Goal: Information Seeking & Learning: Learn about a topic

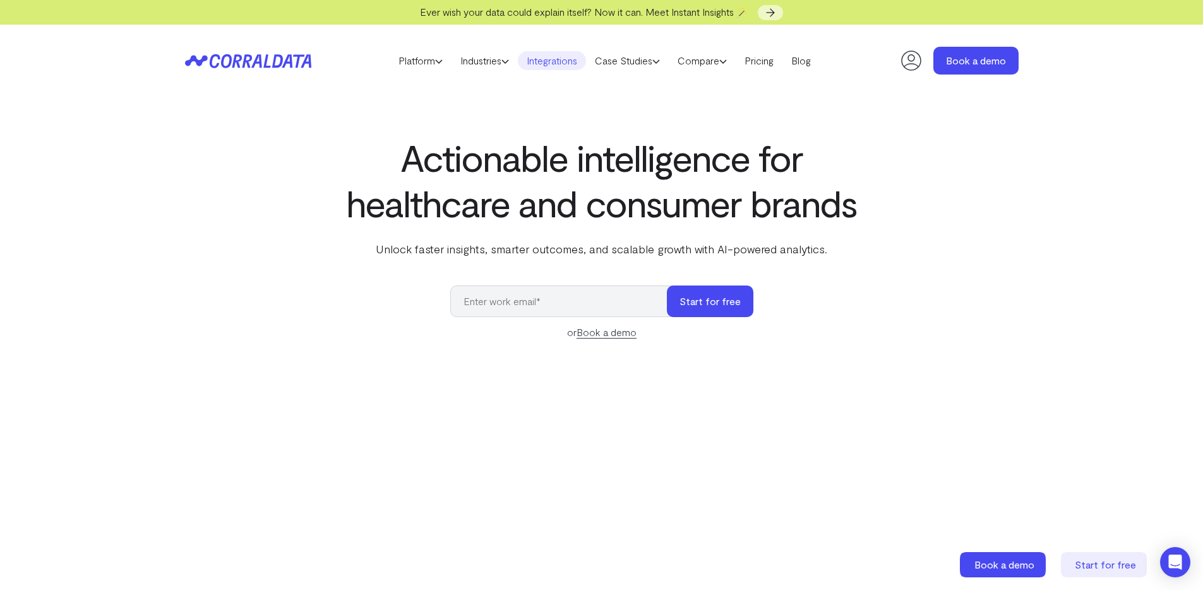
click at [557, 58] on link "Integrations" at bounding box center [552, 60] width 68 height 19
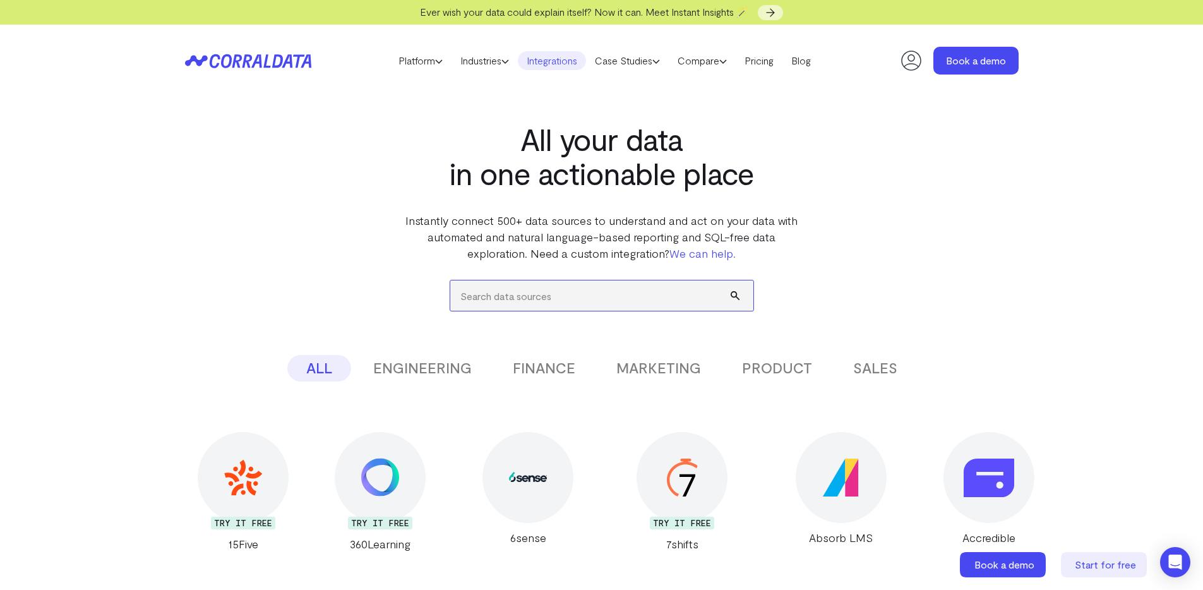
click at [530, 290] on input "search" at bounding box center [601, 295] width 303 height 30
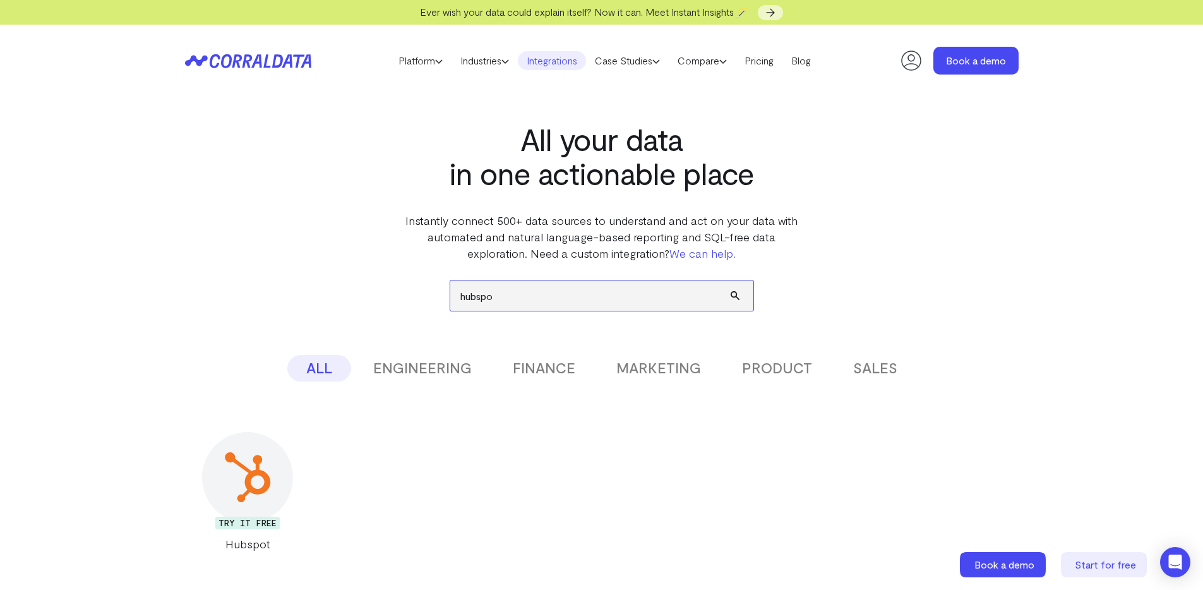
type input "hubspot"
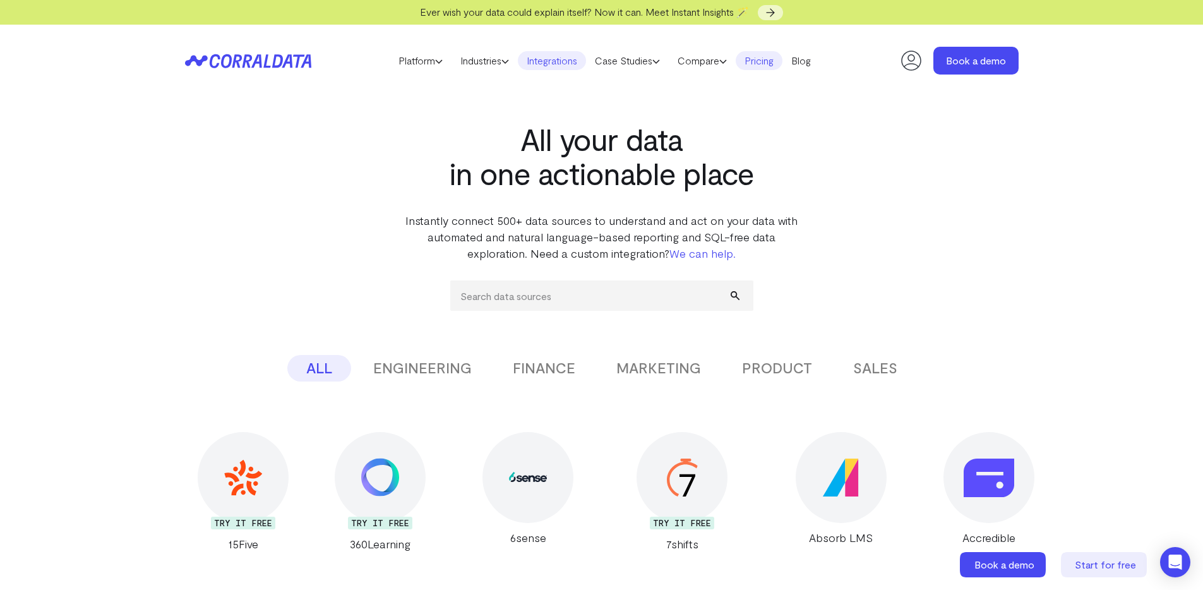
click at [771, 58] on link "Pricing" at bounding box center [759, 60] width 47 height 19
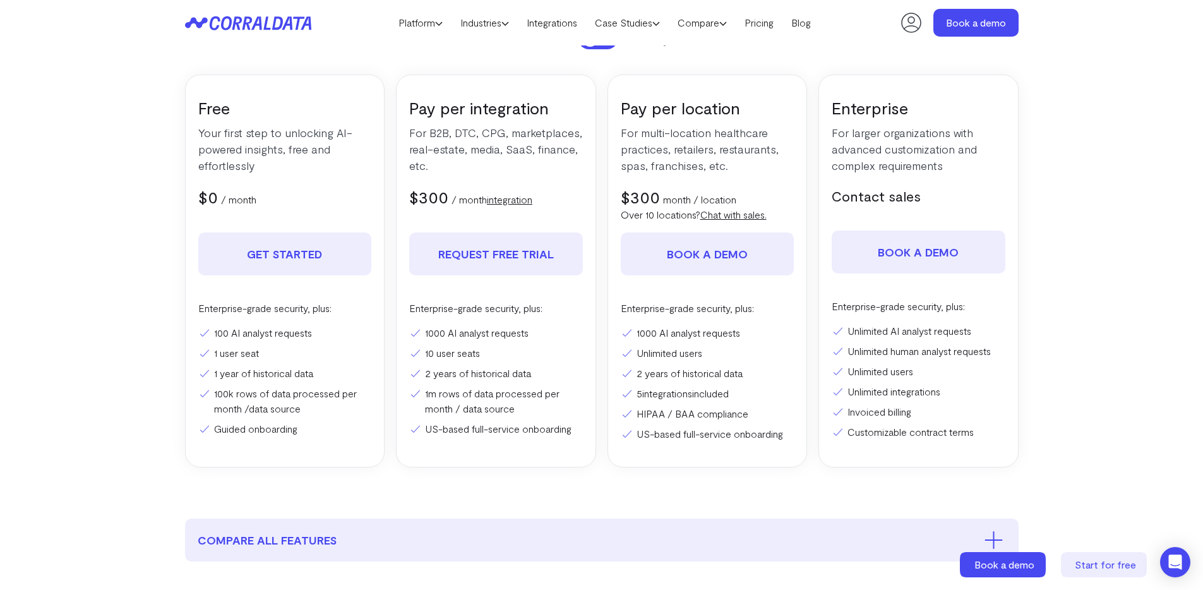
scroll to position [198, 0]
click at [516, 204] on link "integration" at bounding box center [509, 200] width 45 height 12
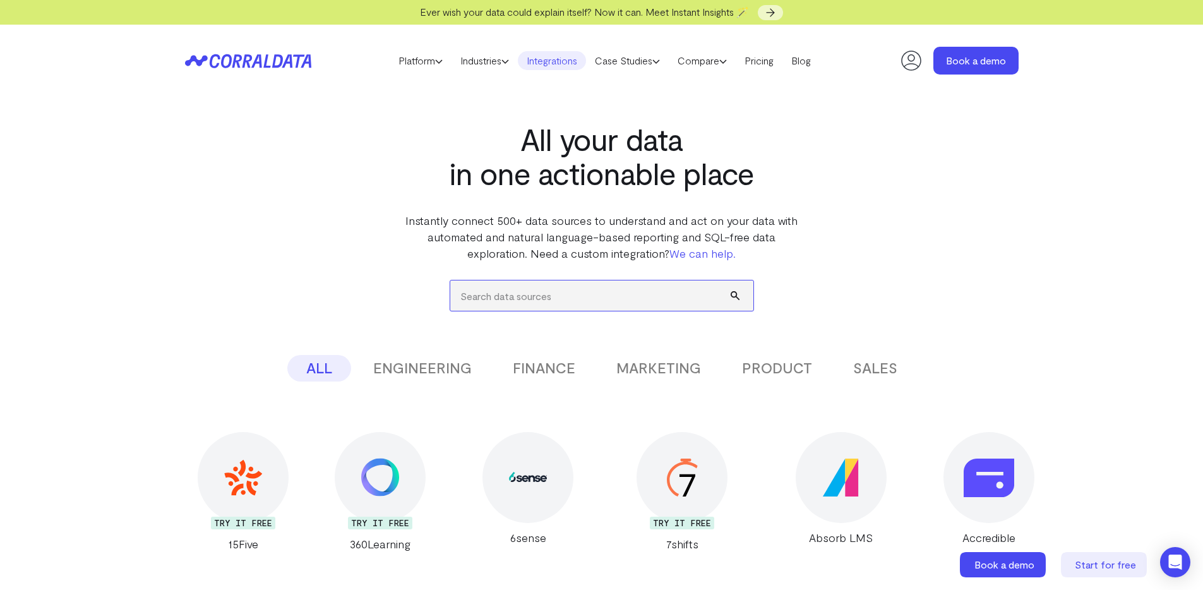
click at [520, 299] on input "search" at bounding box center [601, 295] width 303 height 30
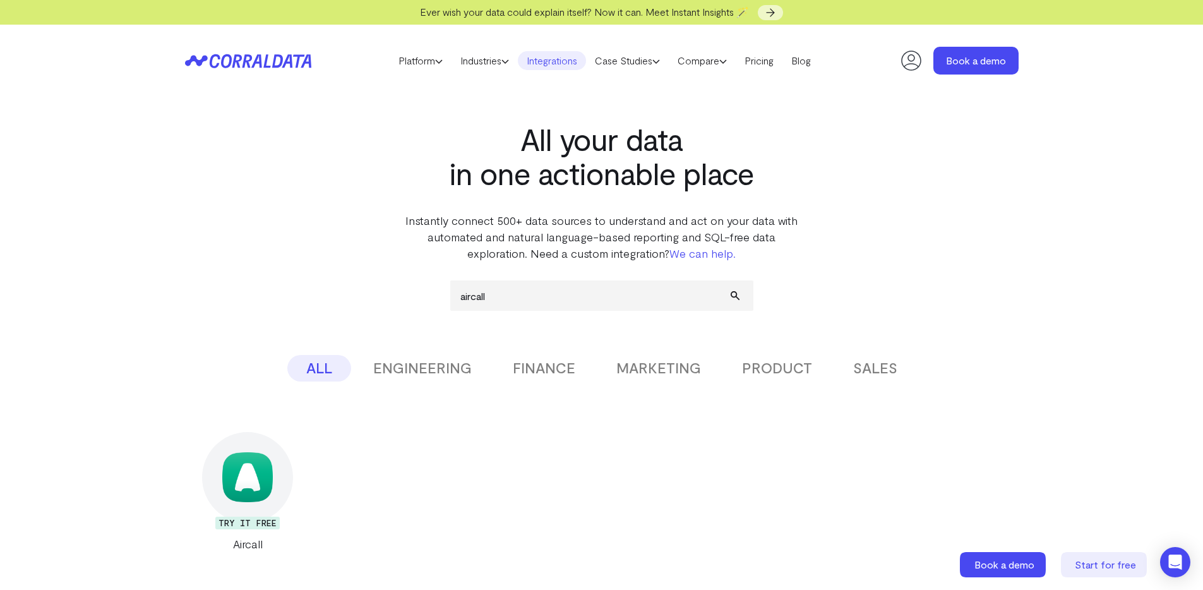
click at [446, 339] on div "aircall ALL ENGINEERING FINANCE MARKETING PRODUCT SALES Don’t see the integrati…" at bounding box center [601, 406] width 833 height 290
click at [491, 302] on input "aircall" at bounding box center [601, 295] width 303 height 30
type input "y"
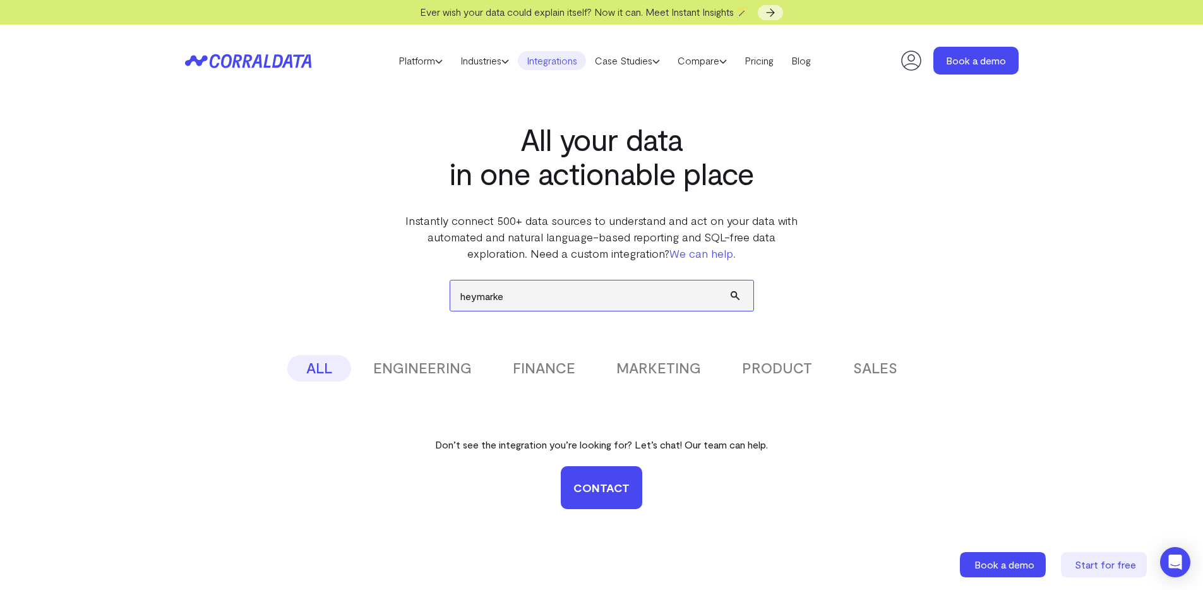
type input "heymarket"
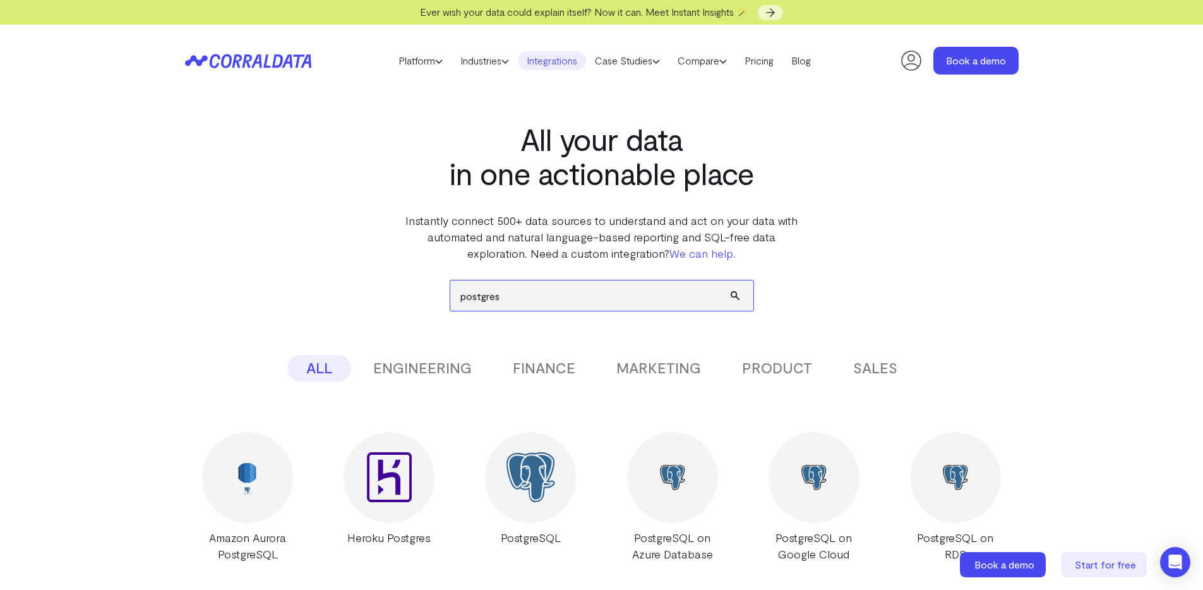
type input "postgres"
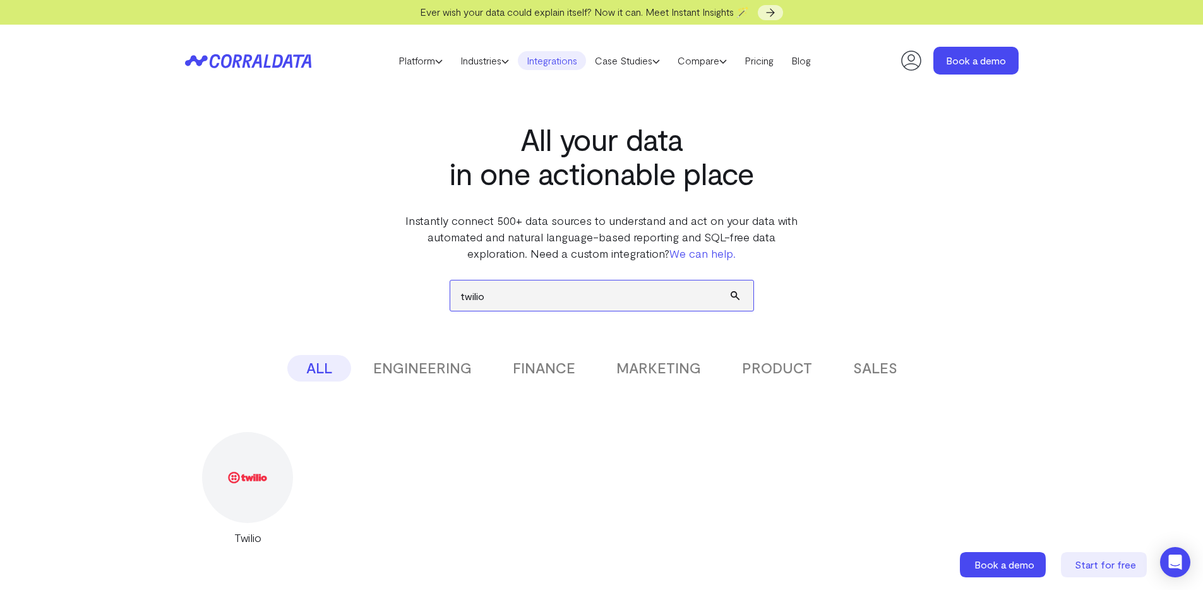
type input "twilio"
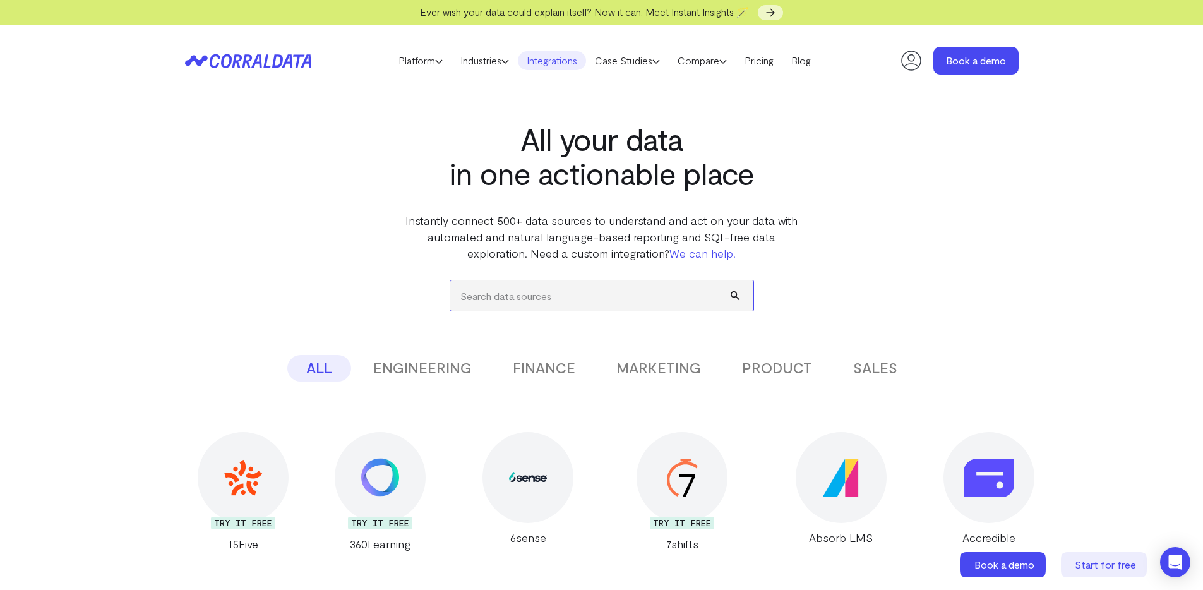
click at [504, 294] on input "search" at bounding box center [601, 295] width 303 height 30
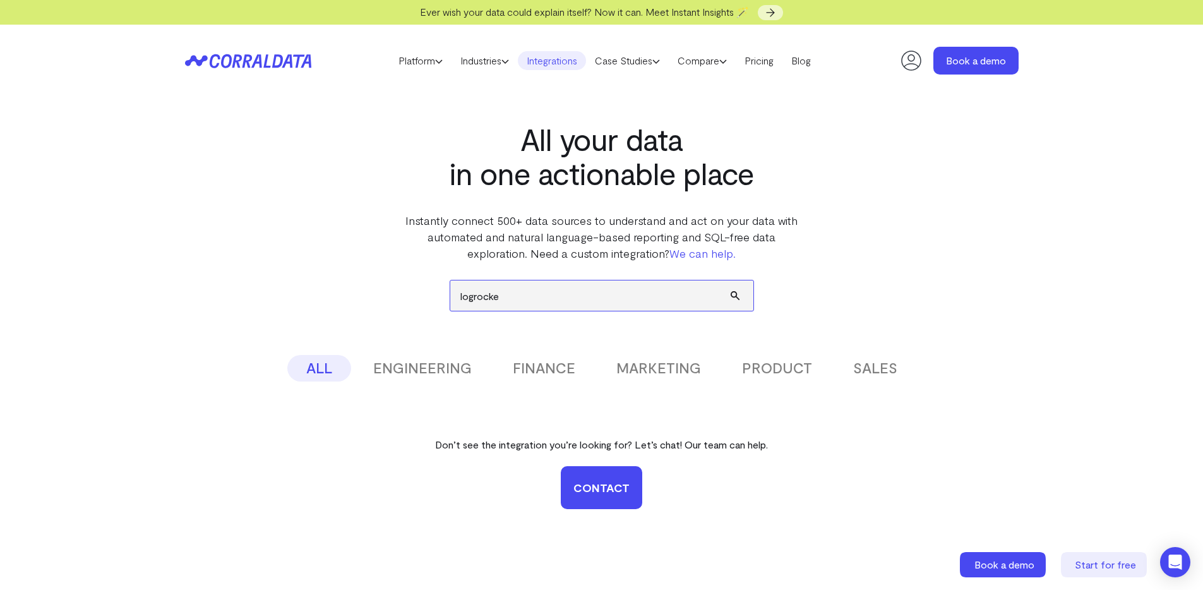
type input "logrocket"
